Goal: Transaction & Acquisition: Book appointment/travel/reservation

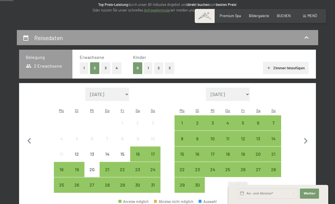
click at [126, 183] on div "29" at bounding box center [122, 190] width 14 height 14
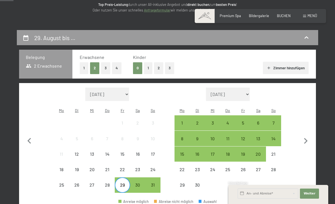
click at [200, 121] on div "2" at bounding box center [197, 128] width 14 height 14
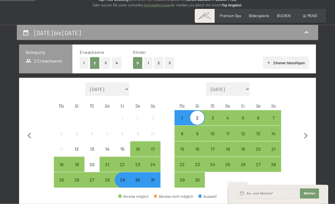
scroll to position [33, 0]
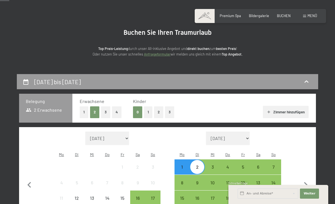
click at [85, 109] on button "1" at bounding box center [84, 112] width 9 height 12
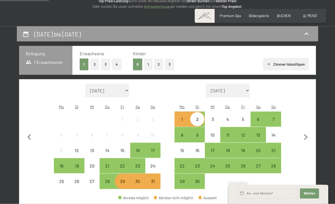
scroll to position [81, 0]
click at [108, 179] on div "28" at bounding box center [107, 186] width 14 height 14
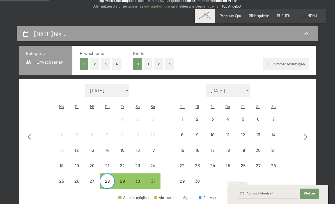
click at [183, 117] on div "1" at bounding box center [182, 124] width 14 height 14
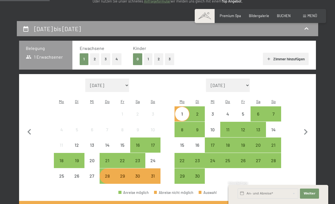
scroll to position [86, 0]
click at [141, 174] on div "30" at bounding box center [138, 181] width 14 height 14
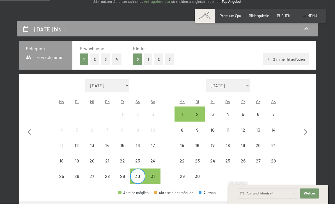
scroll to position [86, 0]
click at [216, 112] on div "3" at bounding box center [213, 119] width 14 height 14
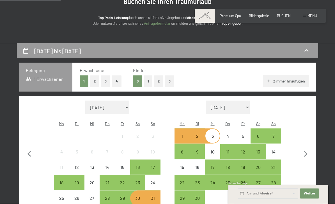
scroll to position [56, 0]
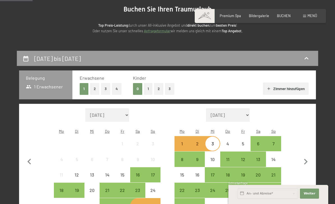
click at [215, 142] on div "3" at bounding box center [213, 149] width 14 height 14
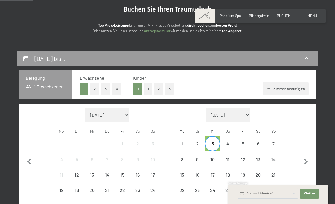
click at [263, 142] on div "6" at bounding box center [258, 149] width 14 height 14
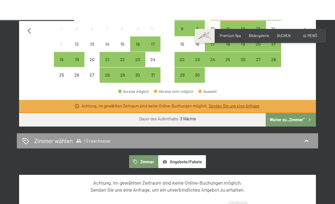
scroll to position [94, 0]
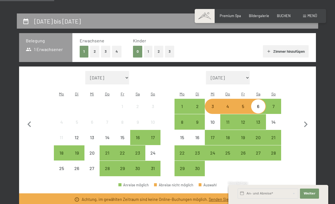
click at [198, 104] on div "2" at bounding box center [197, 111] width 14 height 14
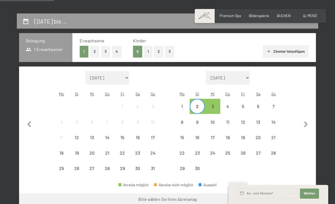
click at [246, 104] on div "5" at bounding box center [243, 111] width 14 height 14
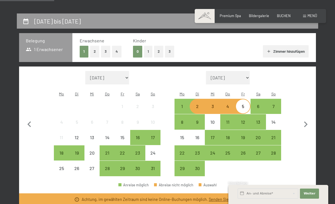
click at [201, 104] on div "2" at bounding box center [197, 111] width 14 height 14
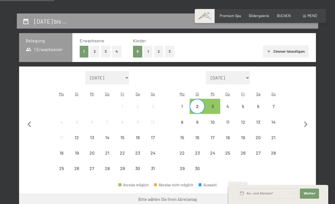
click at [263, 104] on div "6" at bounding box center [258, 111] width 14 height 14
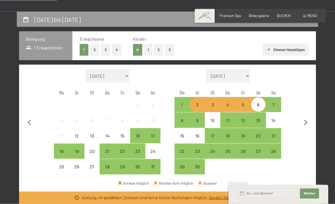
scroll to position [96, 0]
click at [126, 164] on div "29" at bounding box center [122, 171] width 14 height 14
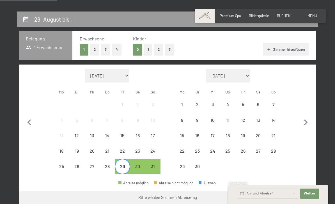
click at [185, 102] on div "1" at bounding box center [182, 109] width 14 height 14
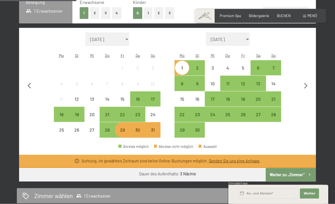
click at [126, 128] on div "29" at bounding box center [122, 135] width 14 height 14
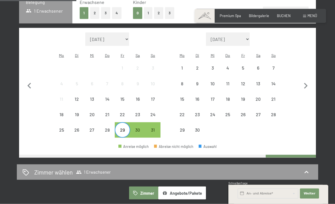
scroll to position [133, 0]
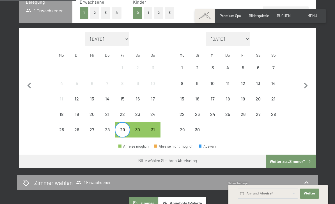
click at [201, 65] on div "2" at bounding box center [197, 72] width 14 height 14
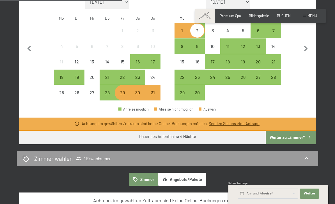
scroll to position [143, 0]
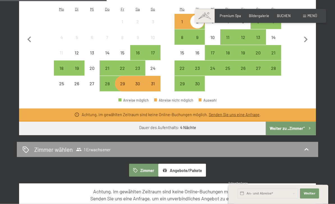
click at [299, 123] on button "Weiter zu „Zimmer“" at bounding box center [291, 128] width 50 height 13
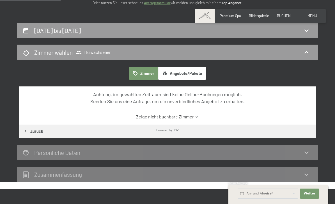
scroll to position [0, 0]
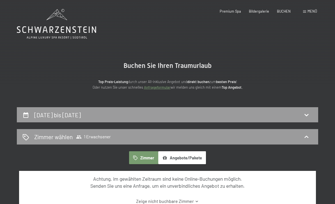
click at [306, 115] on icon at bounding box center [307, 115] width 4 height 2
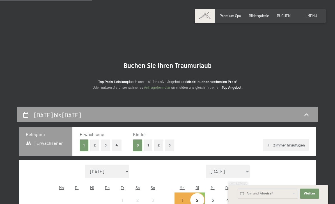
scroll to position [107, 0]
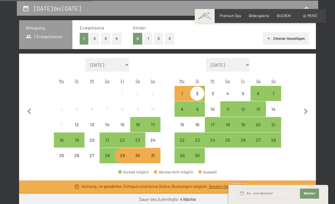
click at [308, 109] on icon "button" at bounding box center [306, 112] width 12 height 12
select select "2025-09-01"
select select "2025-10-01"
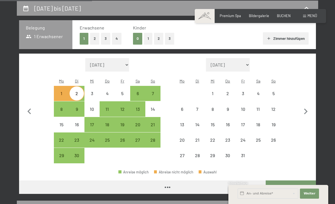
select select "2025-09-01"
select select "2025-10-01"
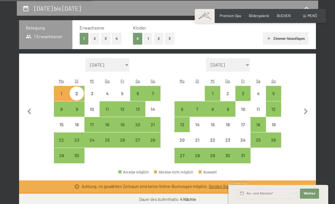
click at [127, 138] on div "26" at bounding box center [122, 145] width 14 height 14
select select "2025-09-01"
select select "2025-10-01"
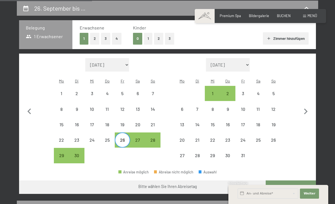
click at [80, 153] on div "30" at bounding box center [77, 160] width 14 height 14
select select "2025-09-01"
select select "2025-10-01"
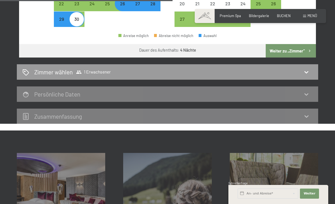
scroll to position [244, 0]
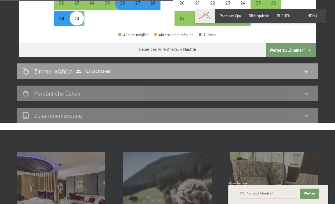
click at [295, 43] on button "Weiter zu „Zimmer“" at bounding box center [291, 49] width 50 height 13
select select "2025-09-01"
select select "2025-10-01"
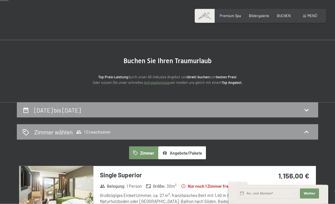
scroll to position [0, 0]
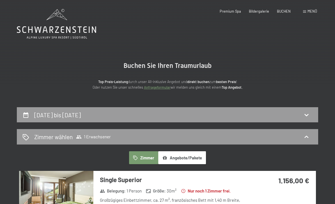
click at [309, 114] on icon at bounding box center [306, 114] width 7 height 7
select select "2025-09-01"
select select "2025-10-01"
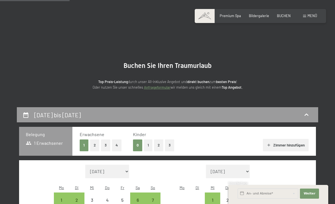
scroll to position [107, 0]
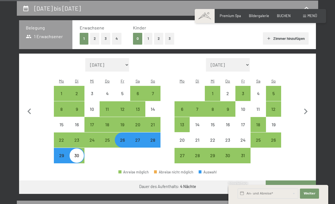
click at [63, 138] on div "22" at bounding box center [61, 145] width 14 height 14
select select "2025-09-01"
select select "2025-10-01"
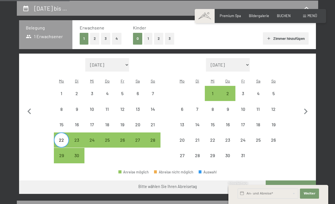
click at [123, 138] on div "26" at bounding box center [122, 145] width 14 height 14
select select "2025-09-01"
select select "2025-10-01"
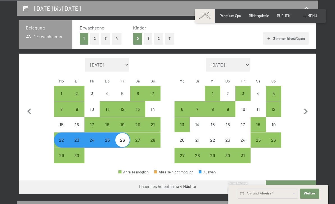
click at [294, 181] on button "Weiter zu „Zimmer“" at bounding box center [291, 187] width 50 height 13
select select "2025-09-01"
select select "2025-10-01"
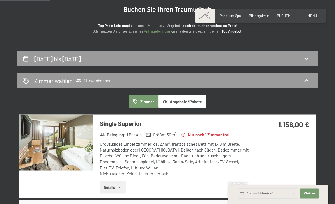
scroll to position [0, 0]
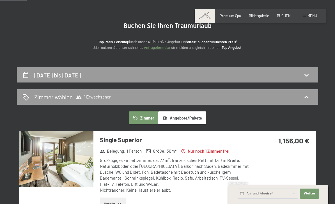
click at [306, 75] on icon at bounding box center [307, 75] width 4 height 2
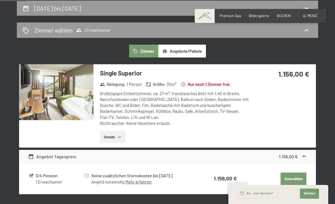
select select "2025-09-01"
select select "2025-10-01"
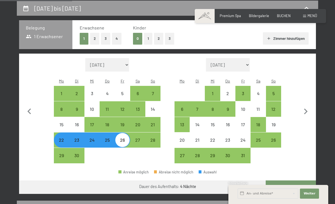
click at [63, 138] on div "22" at bounding box center [61, 145] width 14 height 14
select select "2025-09-01"
select select "2025-10-01"
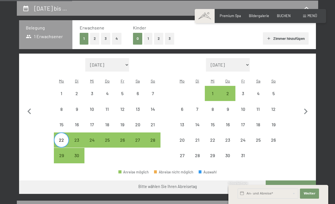
click at [156, 138] on div "28" at bounding box center [153, 145] width 14 height 14
select select "2025-09-01"
select select "2025-10-01"
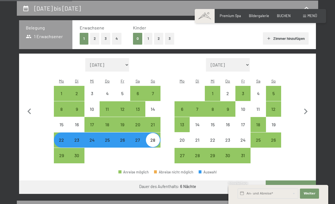
click at [300, 181] on button "Weiter zu „Zimmer“" at bounding box center [291, 187] width 50 height 13
select select "2025-09-01"
select select "2025-10-01"
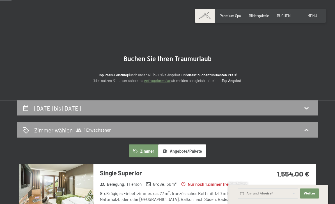
scroll to position [0, 0]
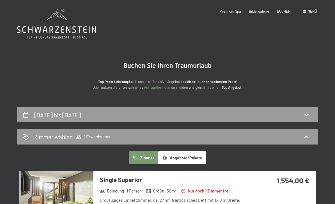
click at [311, 114] on div "22. September bis 28. September 2025" at bounding box center [167, 115] width 290 height 8
select select "2025-09-01"
select select "2025-10-01"
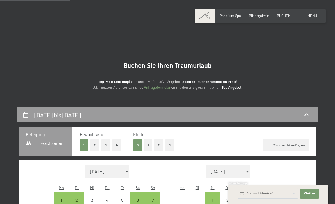
scroll to position [107, 0]
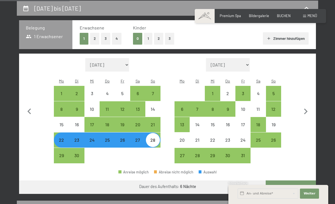
click at [64, 138] on div "22" at bounding box center [61, 145] width 14 height 14
select select "2025-09-01"
select select "2025-10-01"
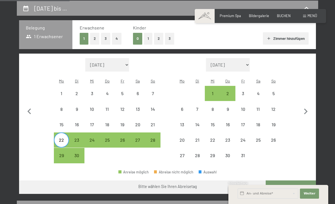
click at [124, 138] on div "26" at bounding box center [122, 145] width 14 height 14
select select "2025-09-01"
select select "2025-10-01"
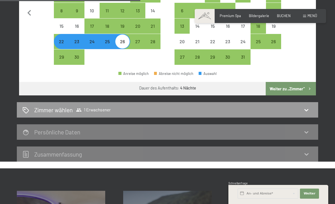
click at [309, 107] on icon at bounding box center [306, 110] width 7 height 7
select select "2025-09-01"
select select "2025-10-01"
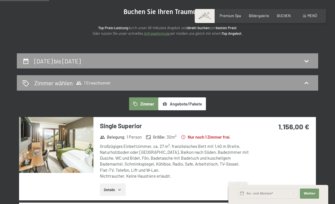
scroll to position [0, 0]
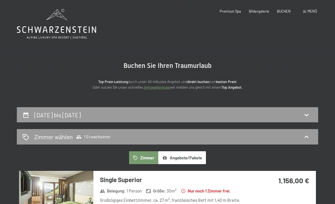
click at [307, 113] on icon at bounding box center [306, 114] width 7 height 7
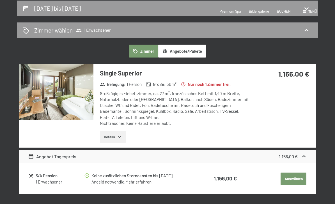
select select "2025-09-01"
select select "2025-10-01"
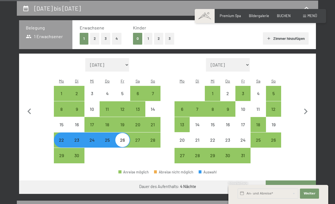
click at [63, 138] on div "22" at bounding box center [61, 145] width 14 height 14
select select "2025-09-01"
select select "2025-10-01"
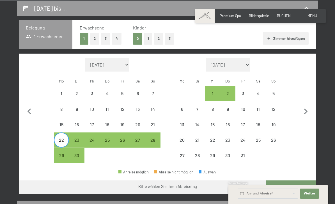
click at [143, 138] on div "27" at bounding box center [138, 145] width 14 height 14
select select "2025-09-01"
select select "2025-10-01"
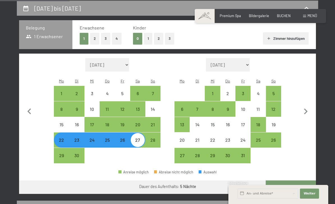
click at [293, 181] on button "Weiter zu „Zimmer“" at bounding box center [291, 187] width 50 height 13
select select "2025-09-01"
select select "2025-10-01"
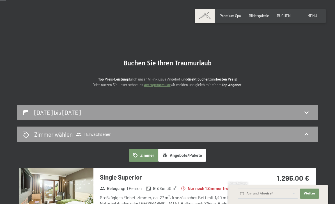
scroll to position [0, 0]
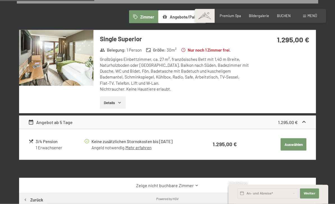
click at [298, 144] on button "Auswählen" at bounding box center [294, 144] width 26 height 12
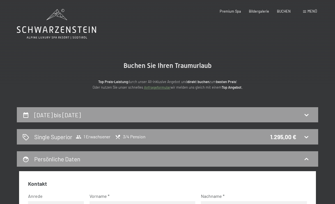
click at [263, 9] on span "Bildergalerie" at bounding box center [259, 11] width 20 height 4
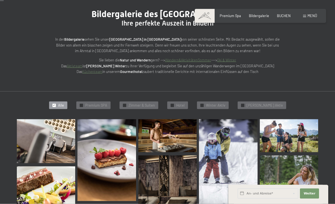
scroll to position [60, 0]
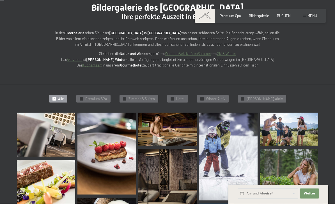
click at [49, 129] on img at bounding box center [46, 135] width 58 height 44
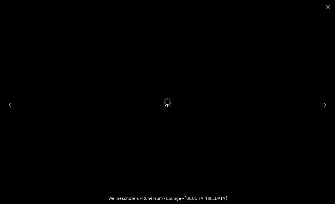
click at [330, 4] on button "Close gallery" at bounding box center [328, 6] width 14 height 13
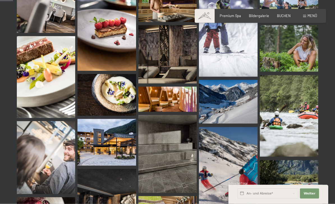
scroll to position [184, 0]
click at [232, 14] on span "Premium Spa" at bounding box center [230, 15] width 21 height 4
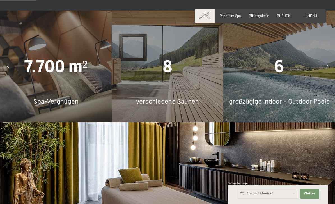
scroll to position [349, 0]
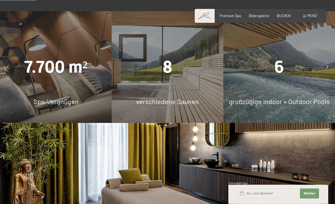
click at [305, 101] on div "6 großzügige Indoor + Outdoor Pools" at bounding box center [280, 68] width 112 height 112
click at [282, 96] on div "6 großzügige Indoor + Outdoor Pools" at bounding box center [280, 67] width 112 height 112
click at [285, 106] on span "großzügige Indoor + Outdoor Pools" at bounding box center [279, 101] width 101 height 8
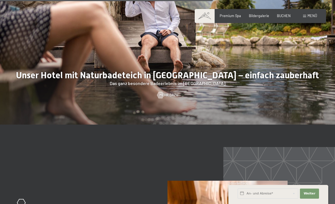
scroll to position [1746, 0]
